Goal: Task Accomplishment & Management: Complete application form

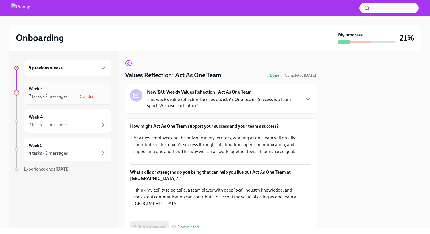
click at [68, 93] on div "7 tasks • 2 messages Overdue" at bounding box center [68, 96] width 78 height 7
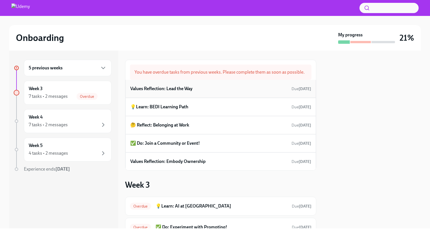
click at [182, 90] on h6 "Values Reflection: Lead the Way" at bounding box center [161, 89] width 62 height 6
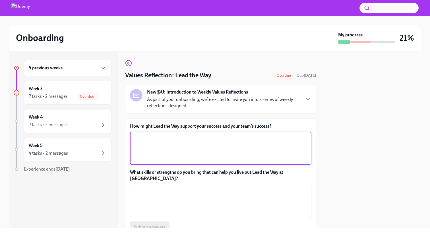
click at [168, 143] on textarea "How might Lead the Way support your success and your team’s success?" at bounding box center [220, 148] width 175 height 27
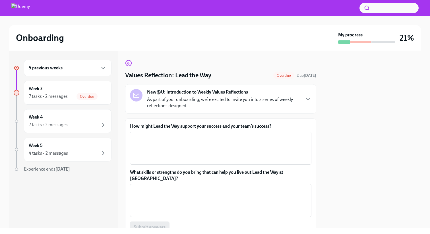
click at [108, 189] on div at bounding box center [63, 186] width 98 height 18
click at [83, 94] on div "Overdue" at bounding box center [87, 96] width 21 height 7
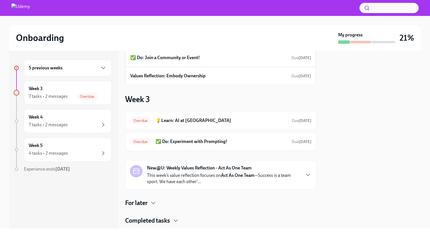
scroll to position [100, 0]
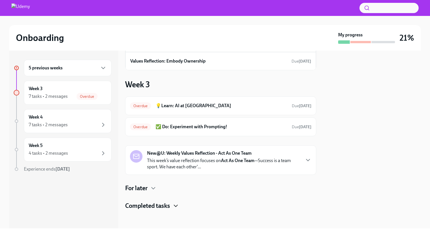
click at [177, 200] on icon "button" at bounding box center [175, 206] width 7 height 7
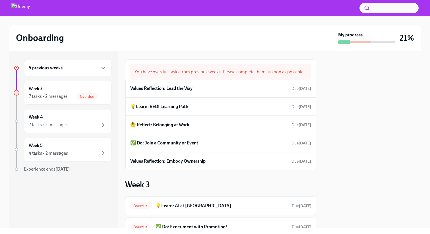
scroll to position [0, 0]
click at [185, 88] on h6 "Values Reflection: Lead the Way" at bounding box center [161, 89] width 62 height 6
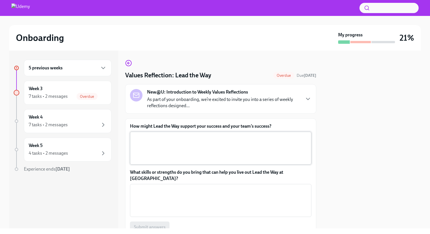
click at [176, 147] on textarea "How might Lead the Way support your success and your team’s success?" at bounding box center [220, 148] width 175 height 27
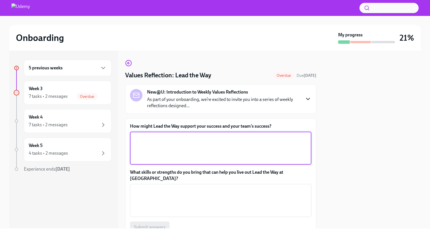
click at [308, 100] on icon "button" at bounding box center [308, 99] width 3 height 2
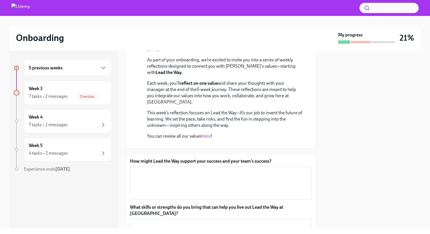
scroll to position [60, 0]
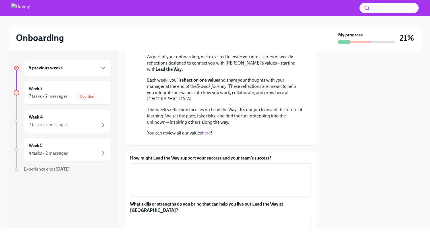
click at [208, 135] on link "here" at bounding box center [206, 132] width 9 height 5
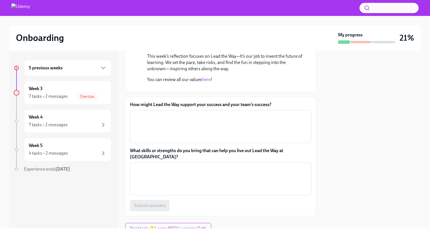
scroll to position [114, 0]
click at [205, 80] on link "here" at bounding box center [206, 78] width 9 height 5
click at [173, 140] on textarea "How might Lead the Way support your success and your team’s success?" at bounding box center [220, 125] width 175 height 27
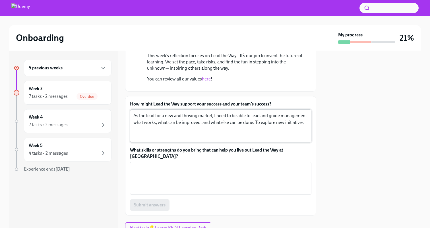
click at [308, 143] on div "As the lead for a new and thriving market, I need to be able to lead and guide …" at bounding box center [221, 126] width 182 height 33
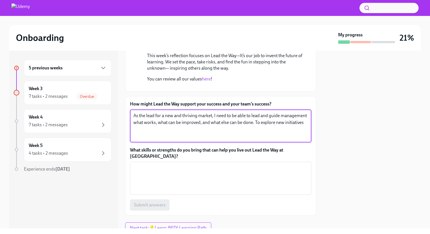
click at [309, 143] on div "As the lead for a new and thriving market, I need to be able to lead and guide …" at bounding box center [221, 126] width 182 height 33
click at [133, 140] on textarea "As the lead for a new and thriving market, I need to be able to lead and guide …" at bounding box center [220, 125] width 175 height 27
click at [157, 140] on textarea "As the lead for a new and thriving market, I need to be able to lead and guide …" at bounding box center [220, 125] width 175 height 27
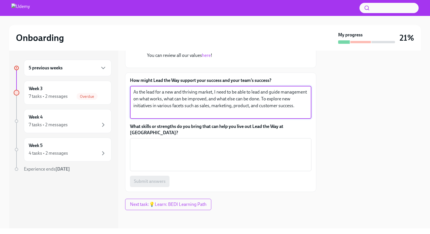
scroll to position [169, 0]
type textarea "As the lead for a new and thriving market, I need to be able to lead and guide …"
click at [153, 168] on textarea "What skills or strengths do you bring that can help you live out Lead the Way a…" at bounding box center [220, 154] width 175 height 27
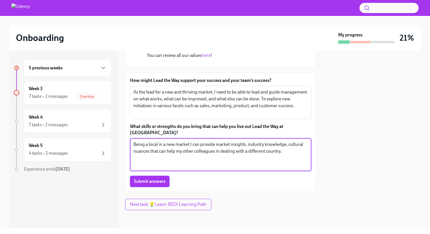
type textarea "Being a local in a new market I can provide market insights, industry knowledge…"
click at [157, 184] on span "Submit answers" at bounding box center [150, 182] width 32 height 6
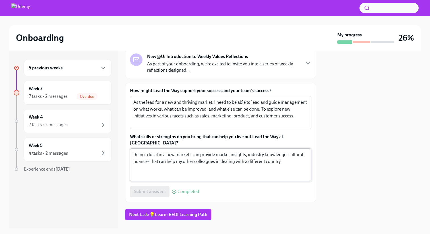
scroll to position [40, 0]
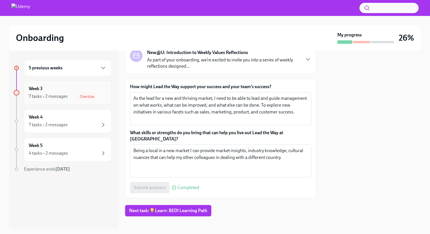
click at [70, 96] on div "7 tasks • 2 messages Overdue" at bounding box center [68, 96] width 78 height 7
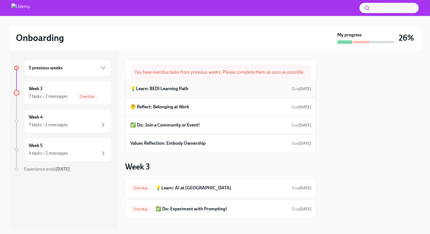
click at [183, 91] on h6 "💡Learn: BEDI Learning Path" at bounding box center [159, 89] width 58 height 6
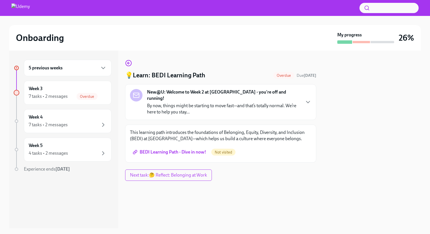
click at [193, 149] on span "BEDI Learning Path - Dive in now!" at bounding box center [170, 152] width 72 height 6
